Goal: Information Seeking & Learning: Learn about a topic

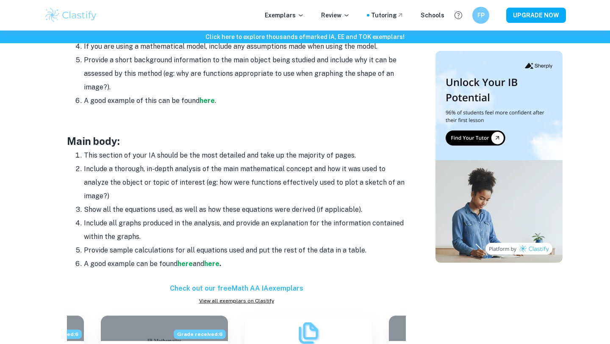
scroll to position [659, 0]
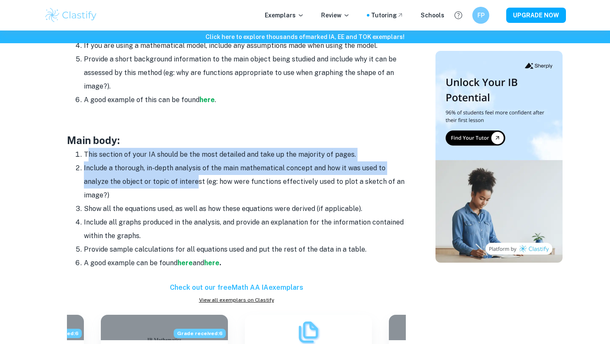
drag, startPoint x: 87, startPoint y: 160, endPoint x: 196, endPoint y: 185, distance: 111.1
click at [195, 185] on ol "This section of your IA should be the most detailed and take up the majority of…" at bounding box center [236, 209] width 339 height 122
click at [196, 185] on li "Include a thorough, in-depth analysis of the main mathematical concept and how …" at bounding box center [245, 181] width 322 height 41
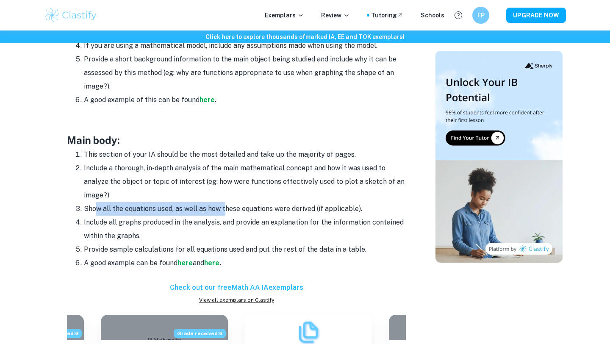
drag, startPoint x: 94, startPoint y: 205, endPoint x: 225, endPoint y: 209, distance: 130.4
click at [225, 209] on li "Show all the equations used, as well as how these equations were derived (if ap…" at bounding box center [245, 209] width 322 height 14
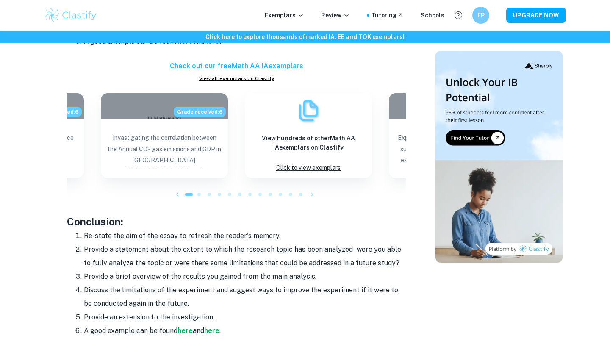
scroll to position [754, 0]
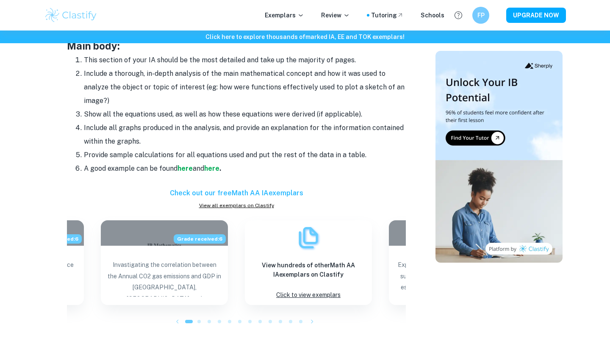
click at [228, 194] on h6 "Check out our free Math AA IA exemplars" at bounding box center [236, 193] width 339 height 10
click at [239, 192] on h6 "Check out our free Math AA IA exemplars" at bounding box center [236, 193] width 339 height 10
click at [206, 166] on li "A good example can be found here and here ." at bounding box center [245, 169] width 322 height 14
click at [183, 170] on strong "here" at bounding box center [184, 168] width 15 height 8
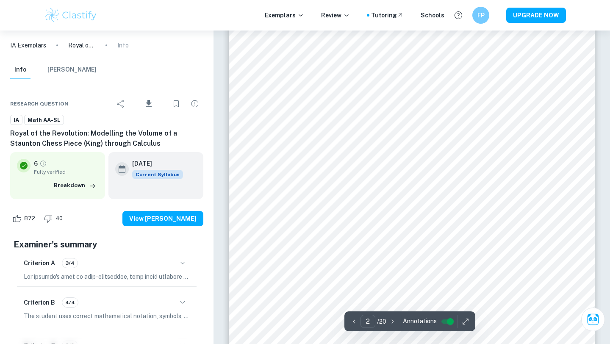
scroll to position [561, 0]
type input "8"
